Goal: Transaction & Acquisition: Subscribe to service/newsletter

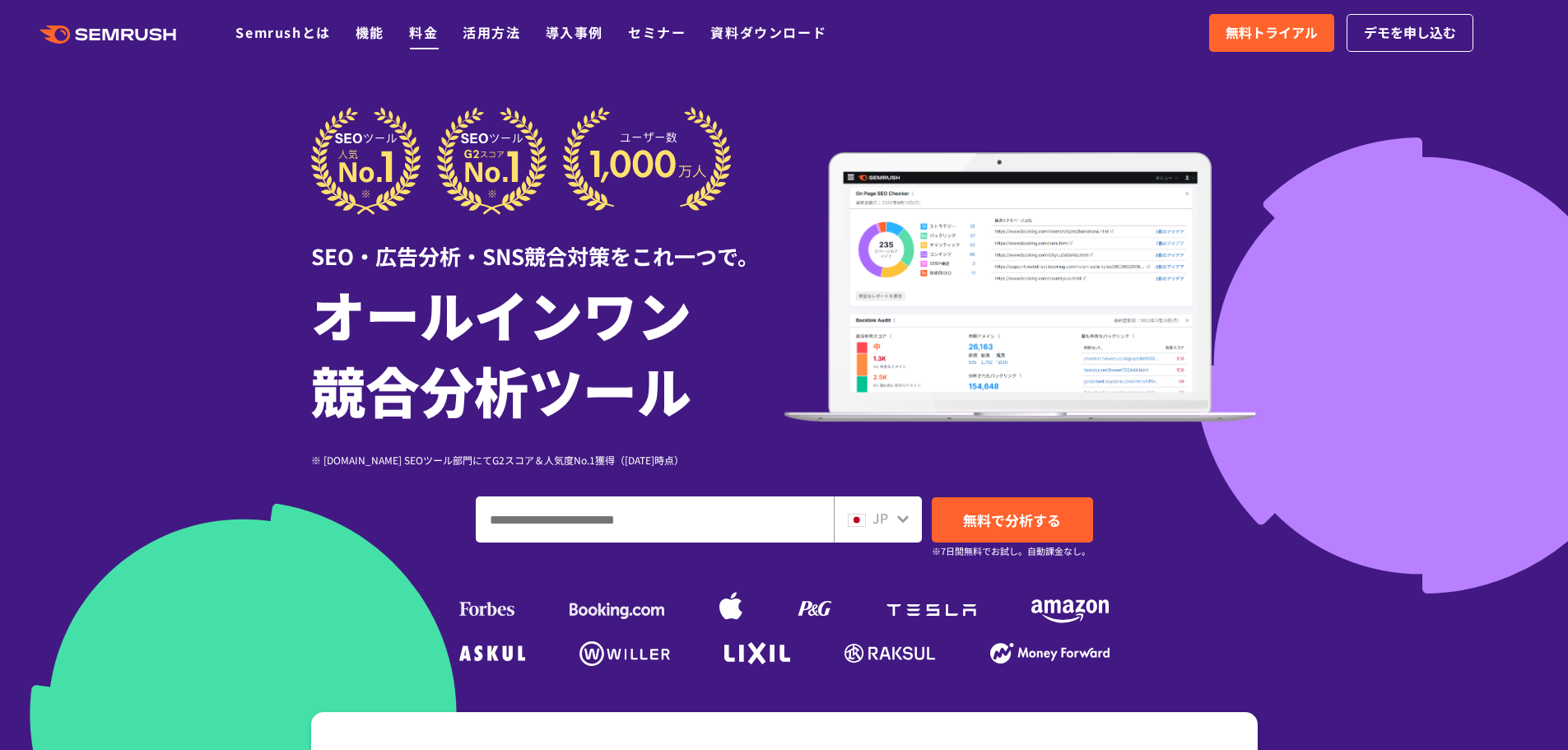
click at [418, 26] on link "料金" at bounding box center [423, 32] width 29 height 20
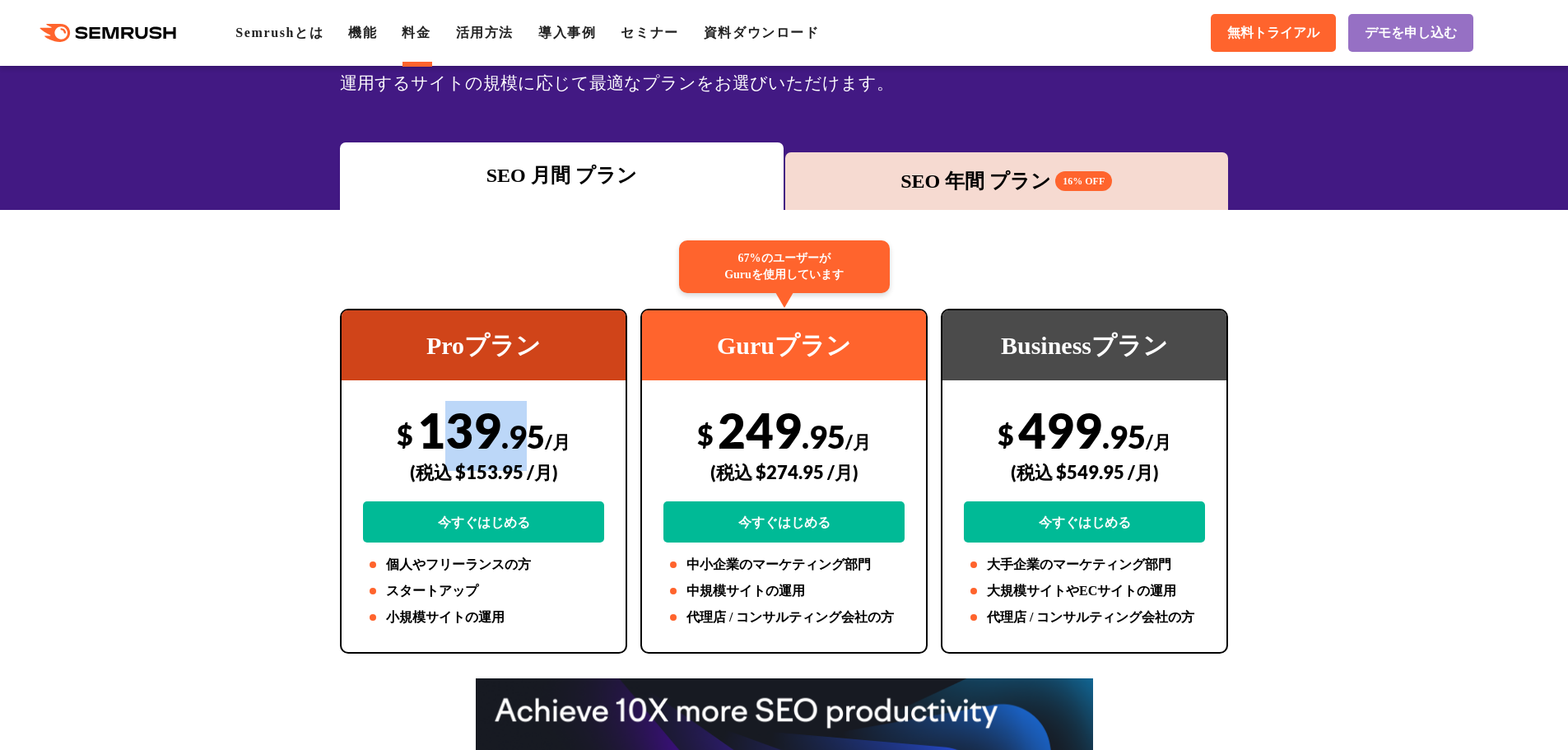
drag, startPoint x: 450, startPoint y: 416, endPoint x: 529, endPoint y: 424, distance: 79.4
click at [529, 424] on div "$ 139 .95 /月 (税込 $153.95 /月) 今すぐはじめる" at bounding box center [483, 472] width 241 height 142
click at [597, 422] on div "$ 139 .95 /月 (税込 $153.95 /月) 今すぐはじめる" at bounding box center [483, 472] width 241 height 142
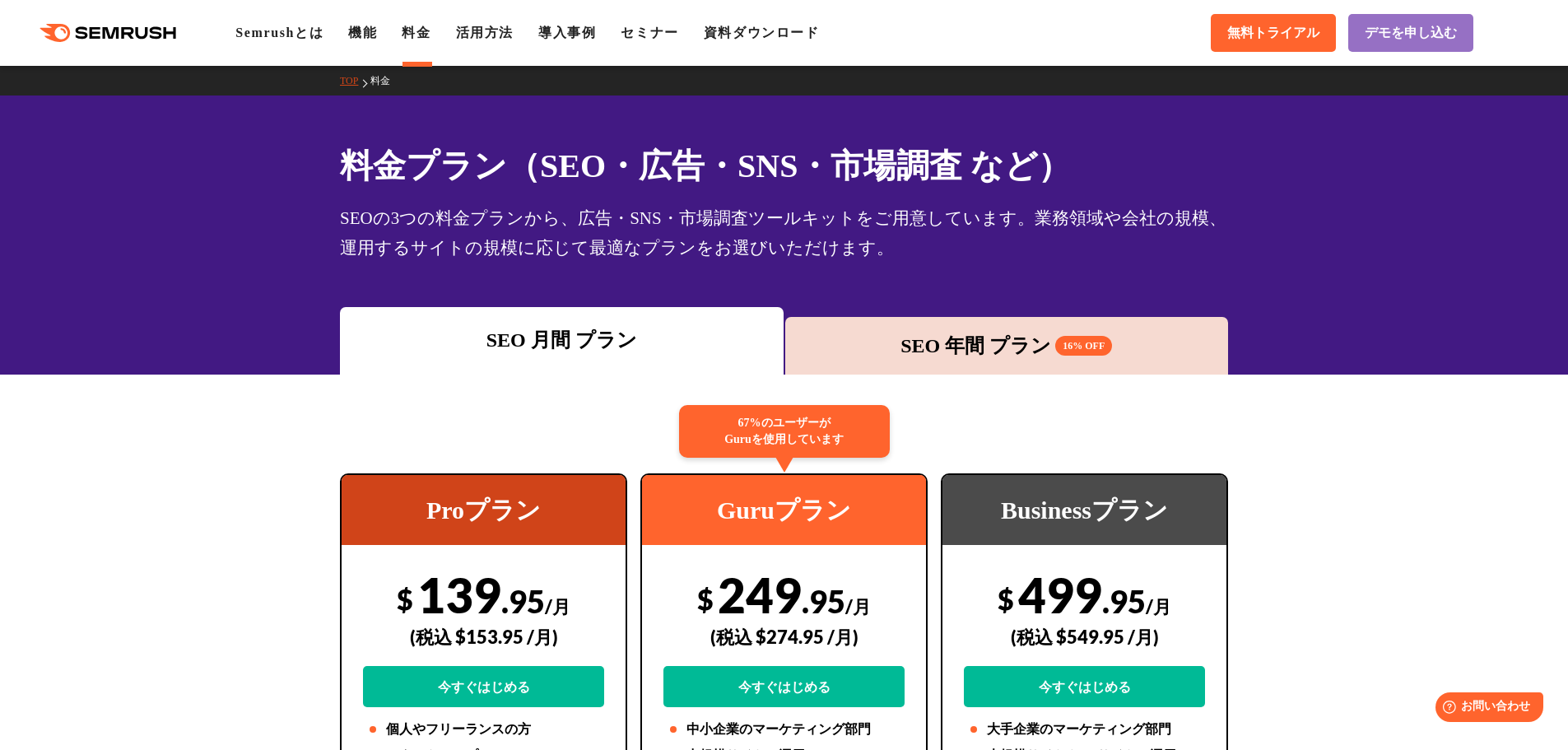
click at [982, 327] on div "SEO 年間 プラン 16% OFF" at bounding box center [1007, 346] width 444 height 58
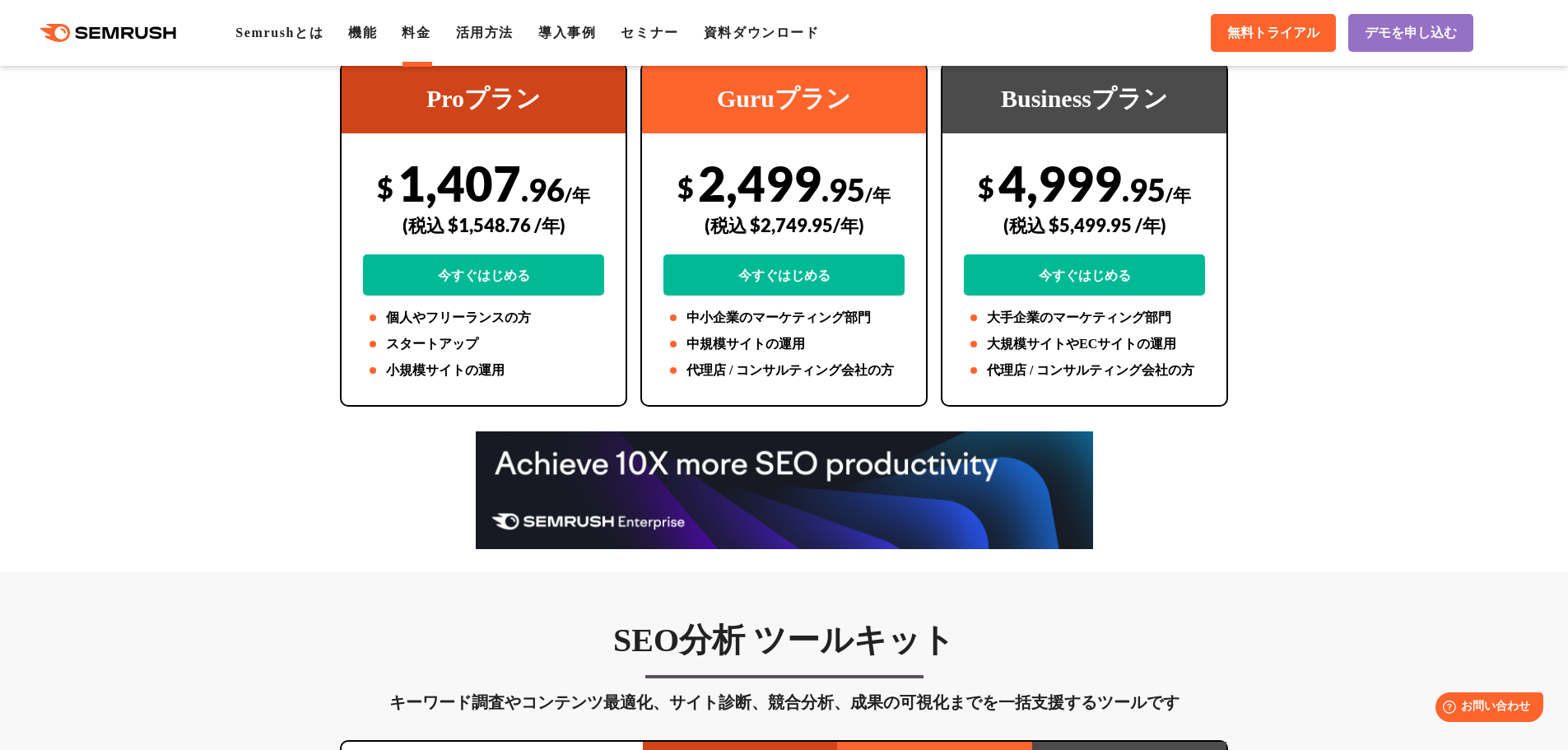
scroll to position [659, 0]
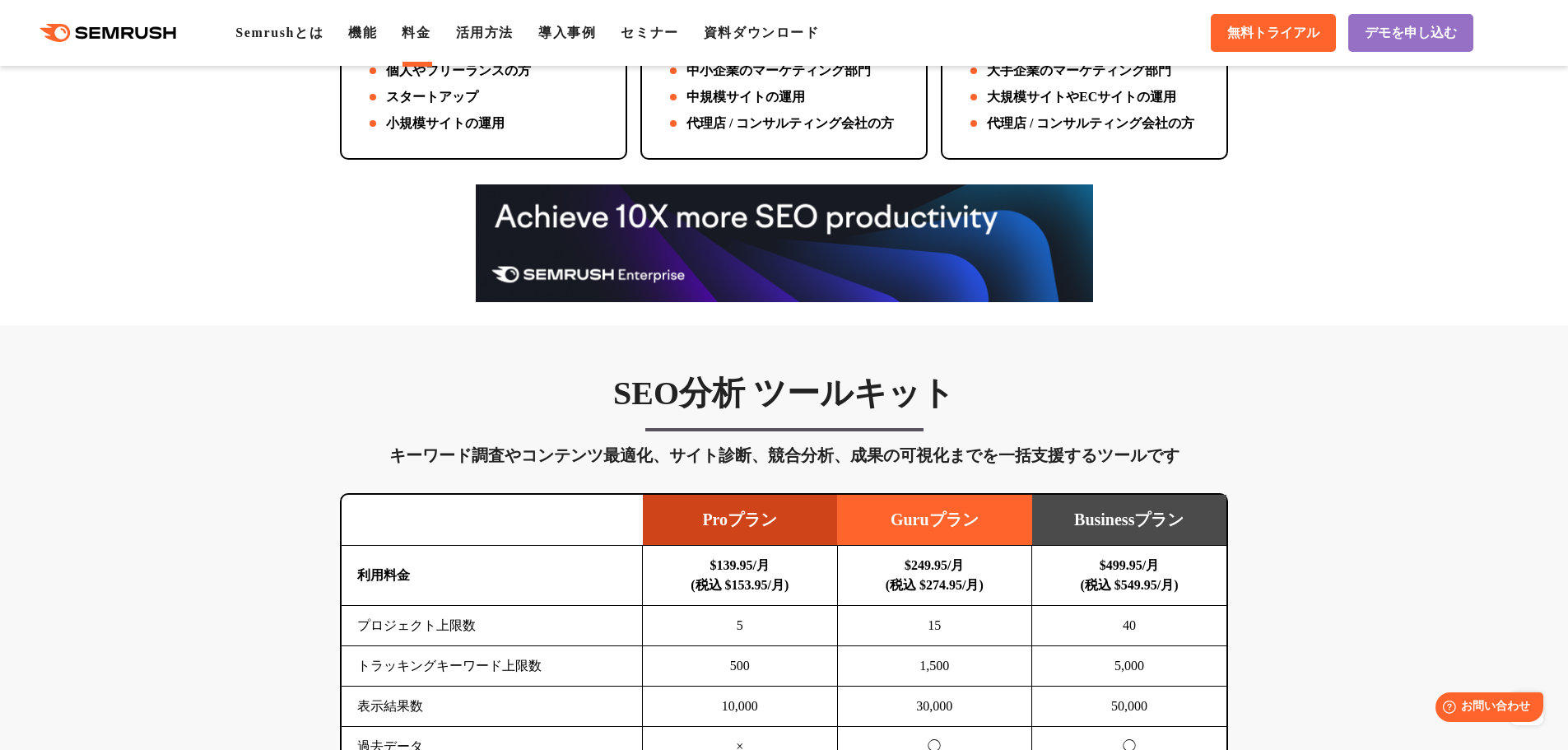
click at [708, 232] on img at bounding box center [784, 243] width 617 height 117
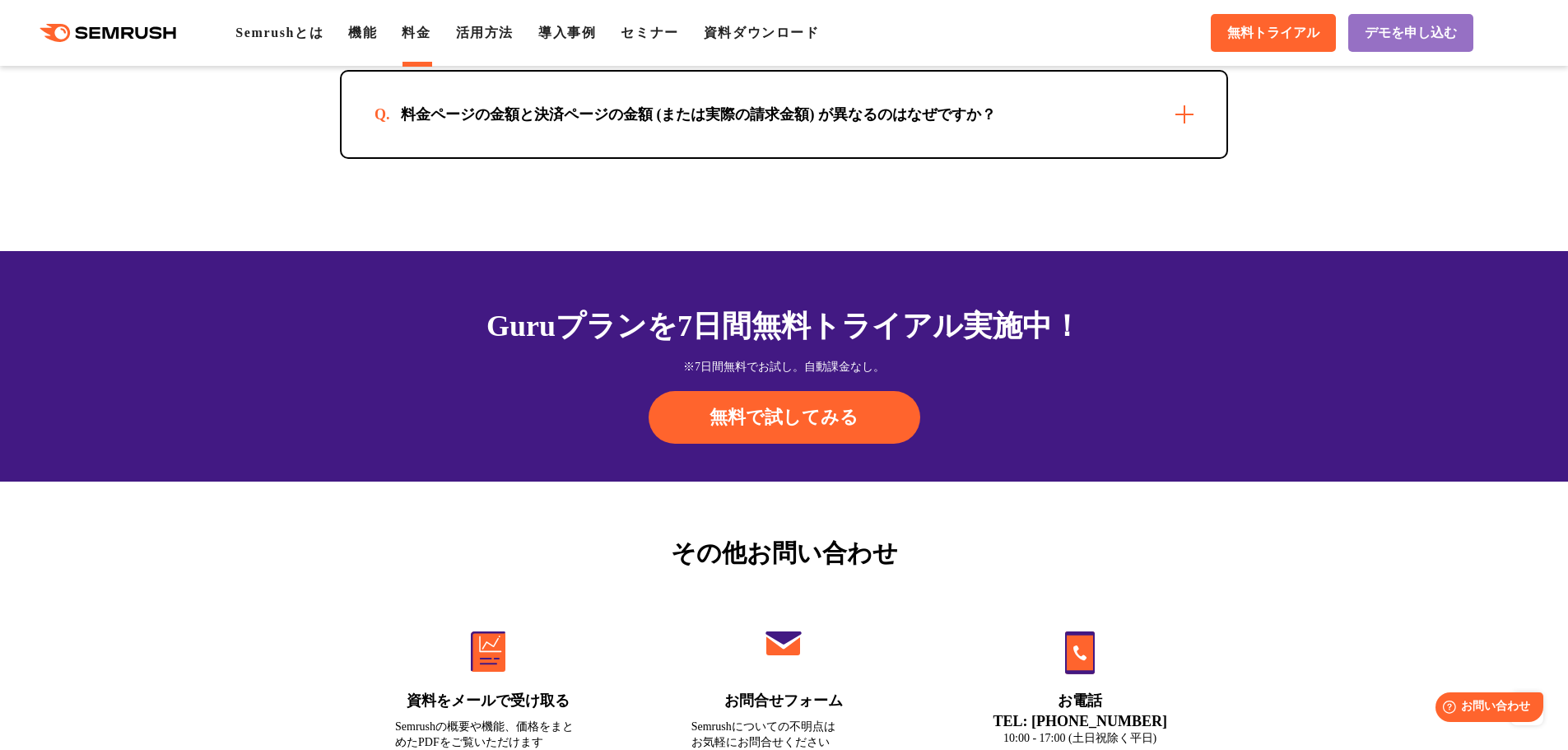
scroll to position [5271, 0]
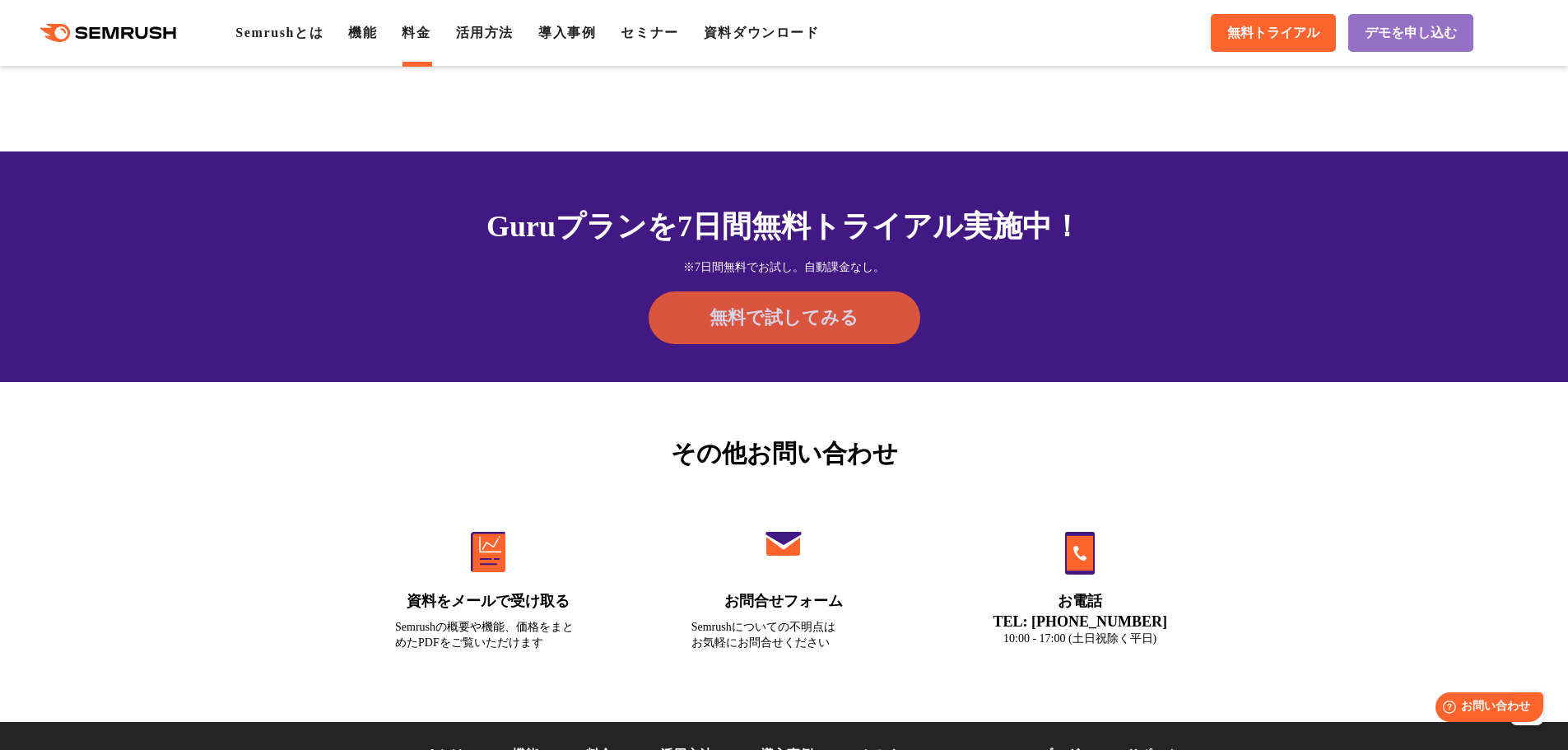
click at [719, 334] on link "無料で試してみる" at bounding box center [785, 318] width 272 height 53
click at [364, 39] on link "機能" at bounding box center [362, 32] width 29 height 14
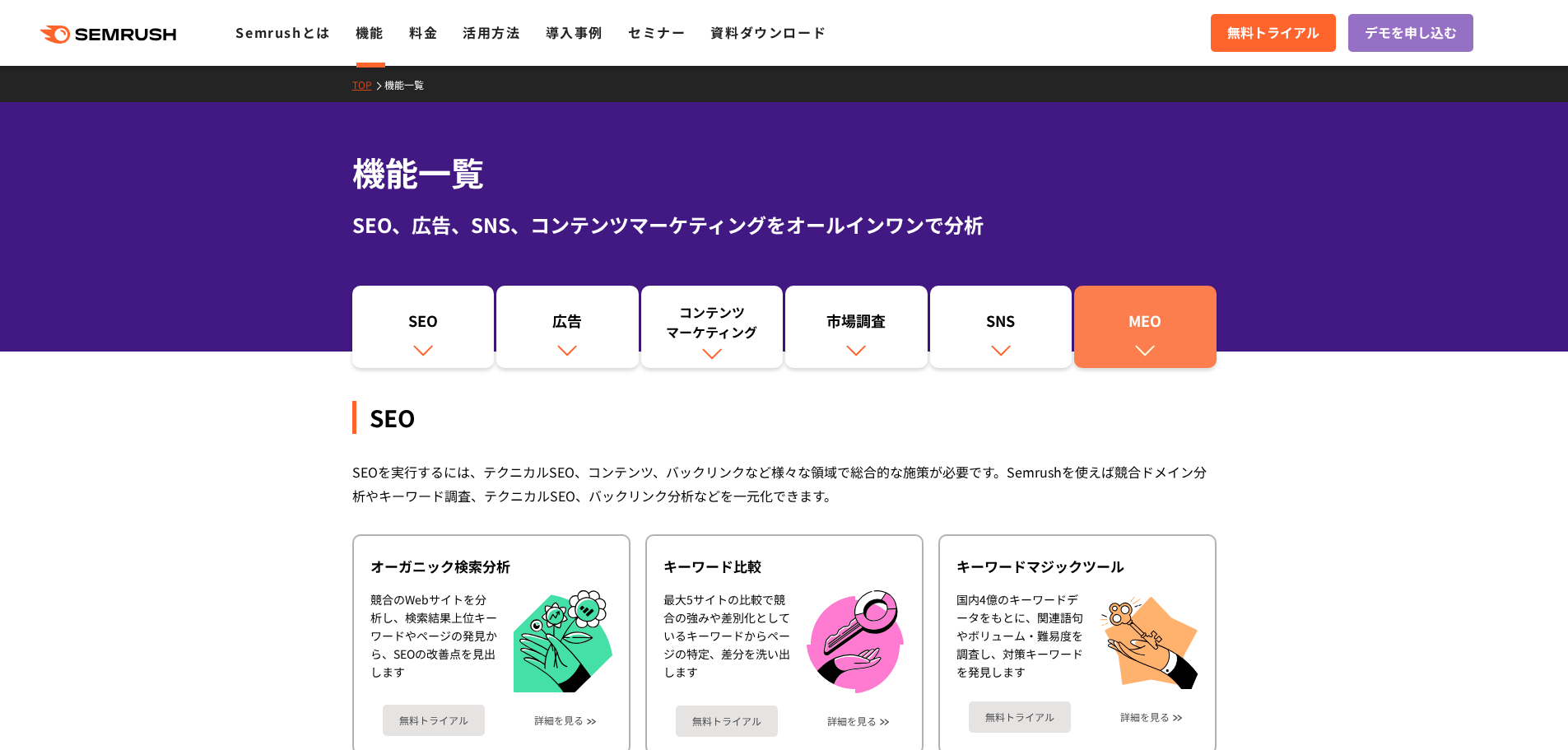
click at [1133, 352] on link "MEO" at bounding box center [1145, 327] width 142 height 82
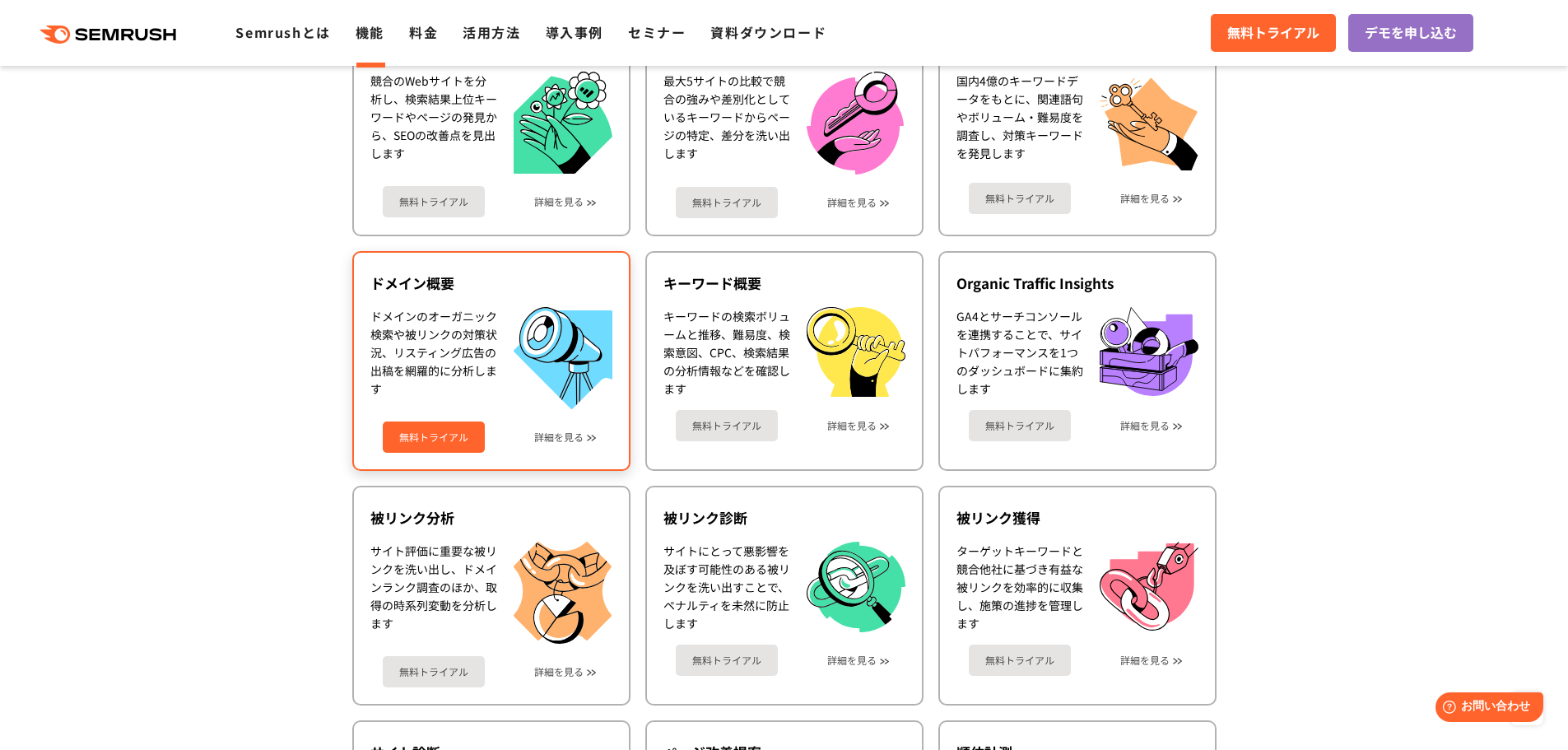
scroll to position [343, 0]
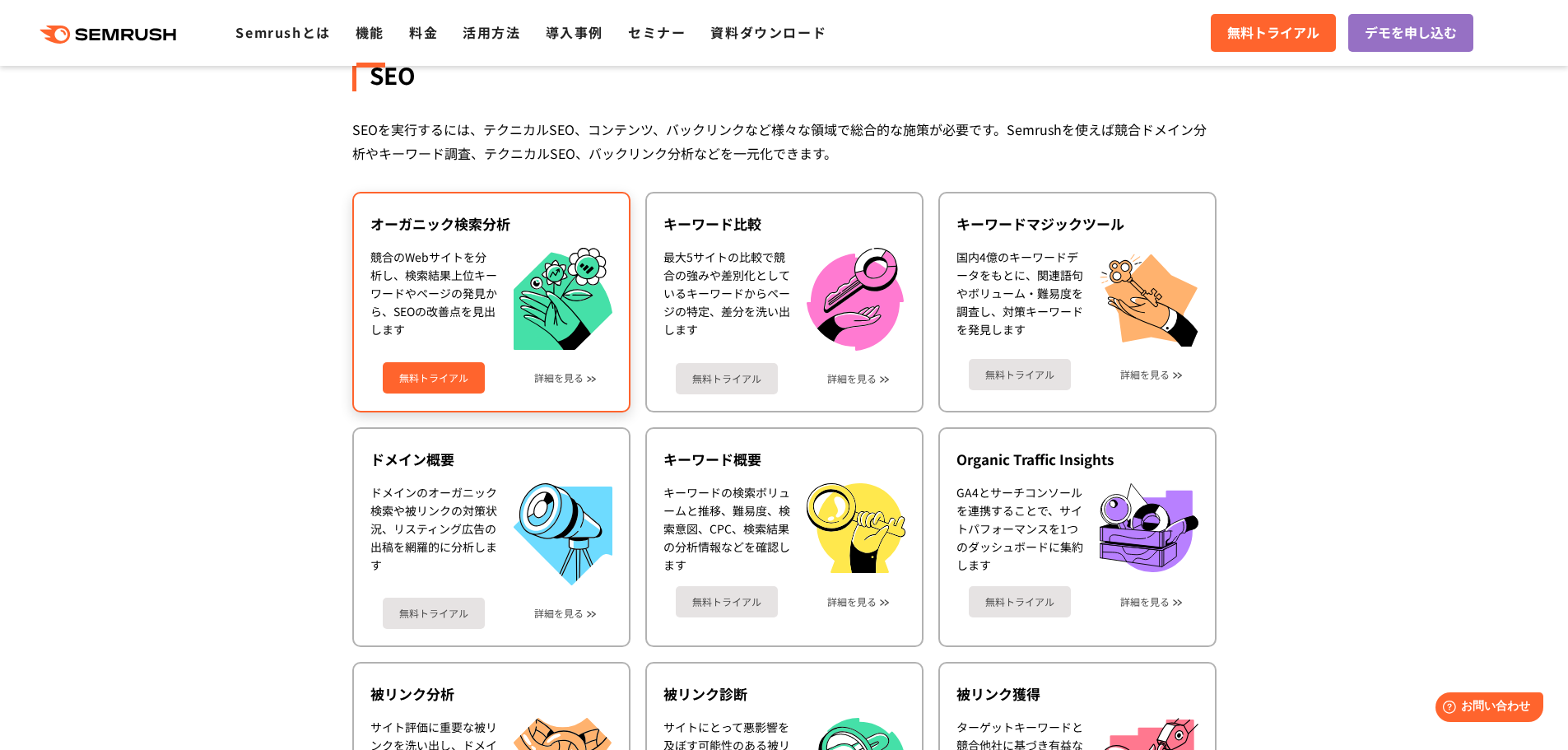
click at [439, 360] on div "無料トライアル 詳細を見る" at bounding box center [492, 372] width 242 height 44
click at [451, 373] on link "無料トライアル" at bounding box center [434, 378] width 102 height 32
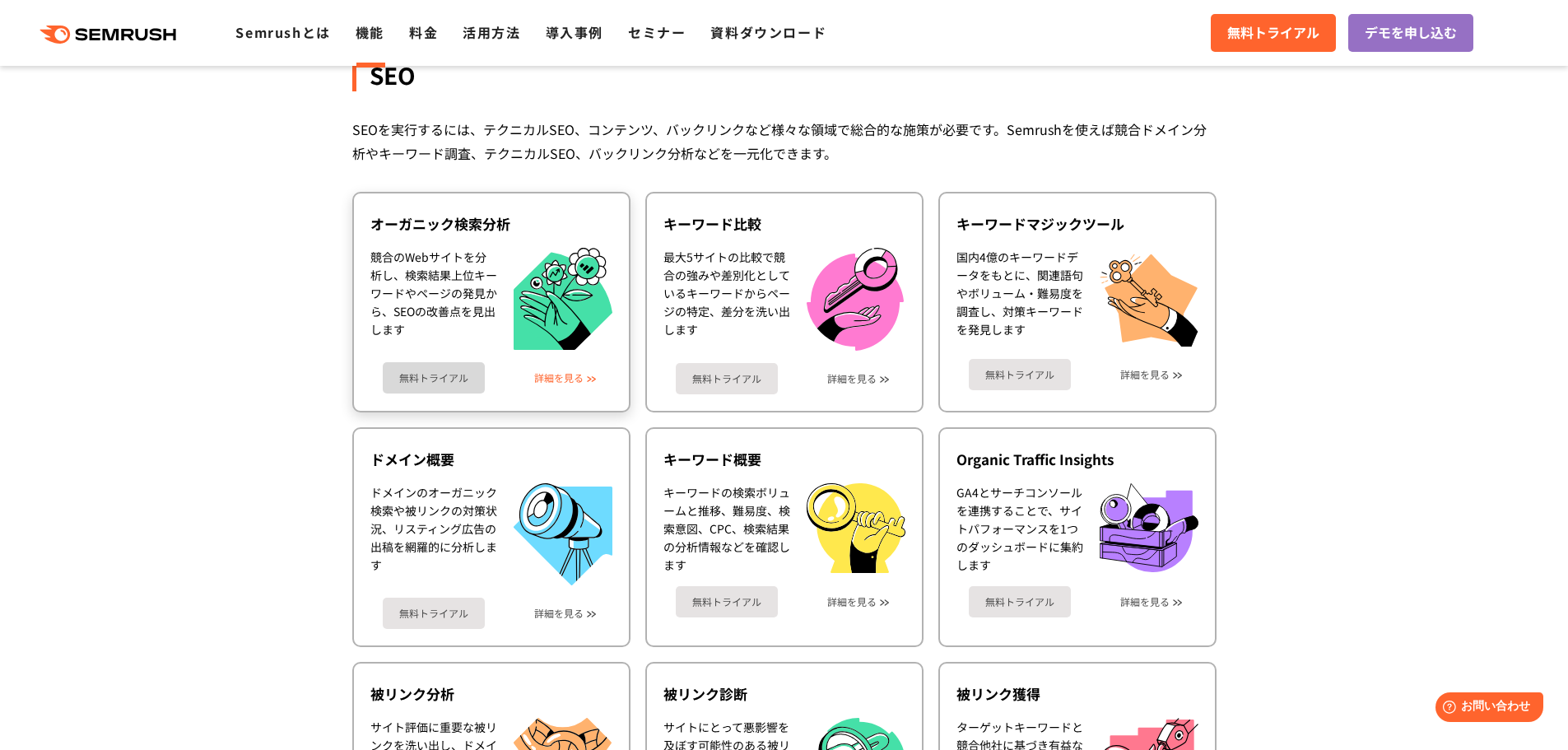
click at [558, 381] on link "詳細を見る" at bounding box center [559, 378] width 49 height 11
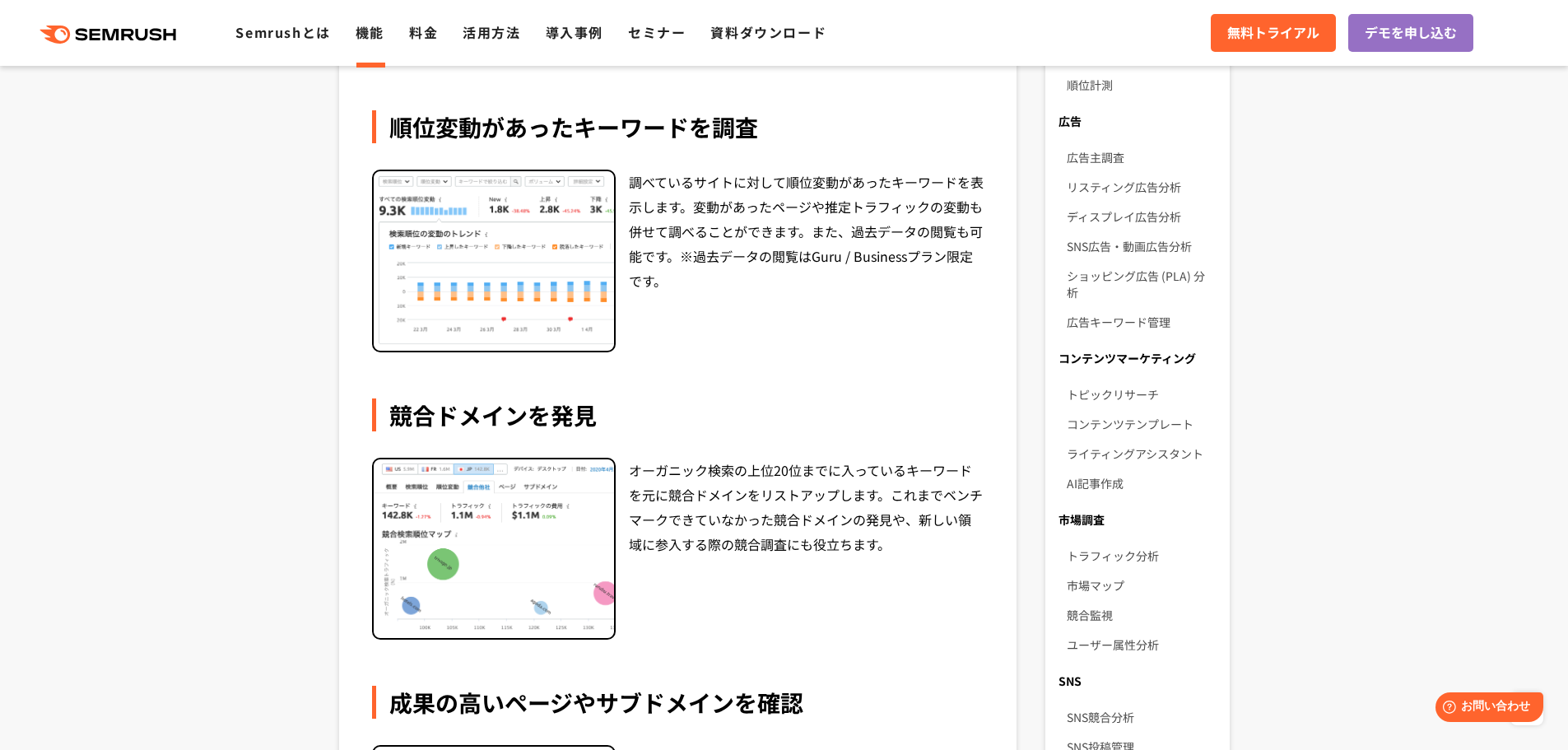
scroll to position [412, 0]
